Goal: Register for event/course

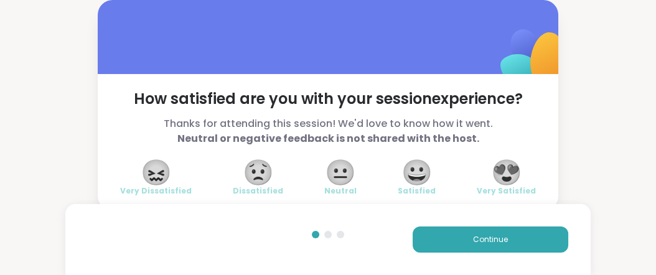
click at [550, 27] on img at bounding box center [533, 59] width 124 height 124
click at [632, 25] on div "How satisfied are you with your session experience? Thanks for attending this s…" at bounding box center [328, 105] width 656 height 211
click at [436, 232] on button "Continue" at bounding box center [491, 240] width 156 height 26
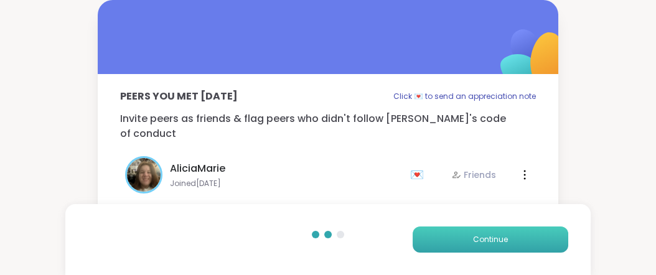
click at [436, 232] on button "Continue" at bounding box center [491, 240] width 156 height 26
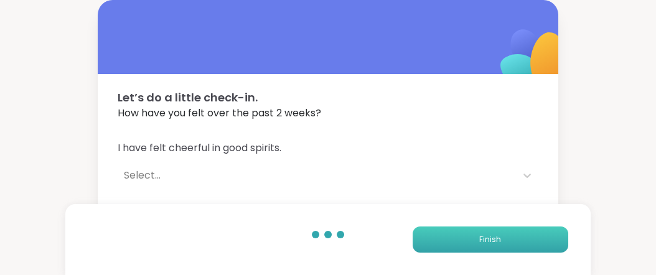
click at [436, 232] on button "Finish" at bounding box center [491, 240] width 156 height 26
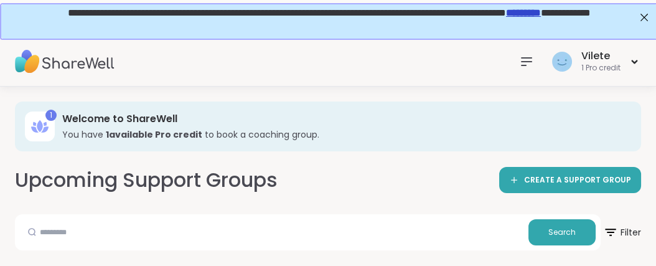
click at [519, 59] on icon at bounding box center [526, 61] width 15 height 15
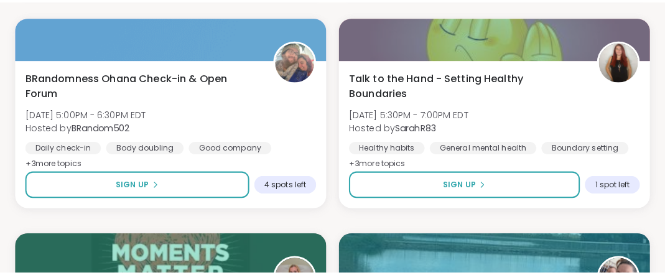
scroll to position [980, 0]
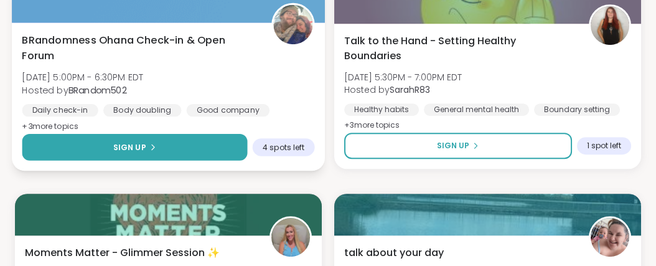
click at [155, 161] on button "Sign Up" at bounding box center [134, 147] width 225 height 27
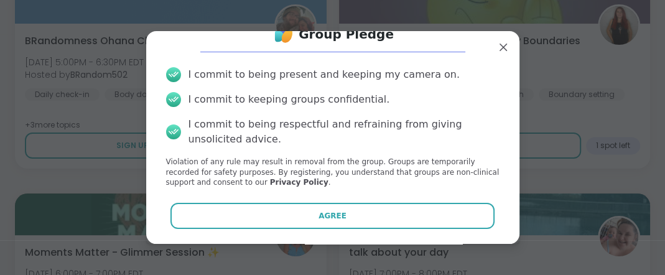
scroll to position [89, 0]
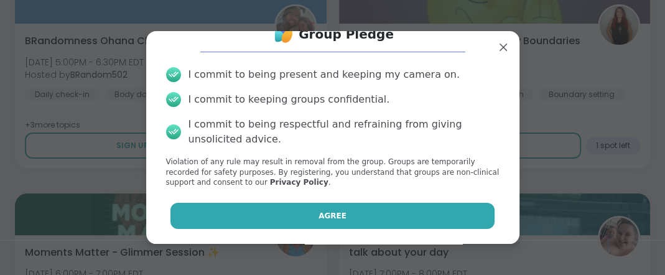
click at [329, 210] on span "Agree" at bounding box center [333, 215] width 28 height 11
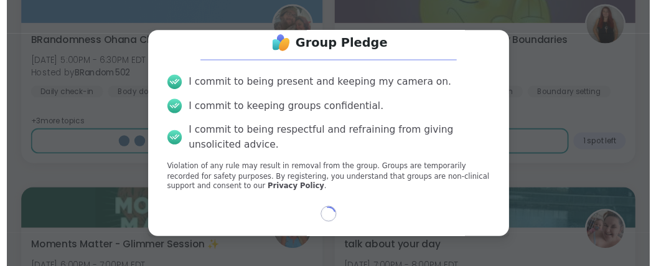
scroll to position [79, 0]
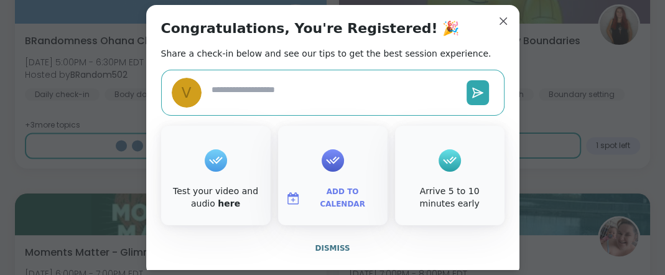
type textarea "*"
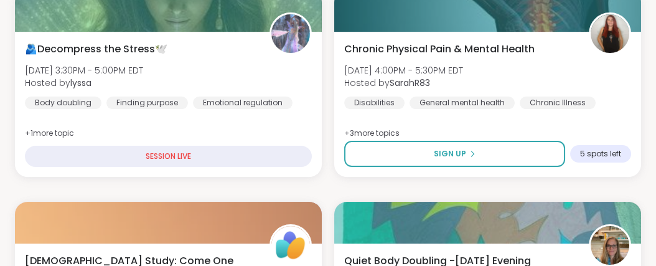
scroll to position [600, 0]
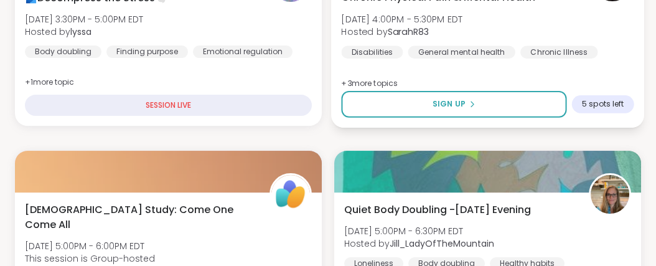
click at [528, 58] on div "Chronic Physical Pain & Mental Health [DATE] 4:00PM - 5:30PM EDT Hosted by Sara…" at bounding box center [487, 23] width 292 height 68
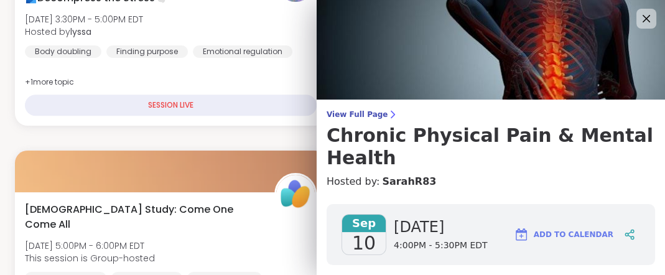
click at [528, 78] on img at bounding box center [491, 50] width 349 height 100
click at [639, 21] on icon at bounding box center [647, 19] width 16 height 16
